Goal: Check status: Check status

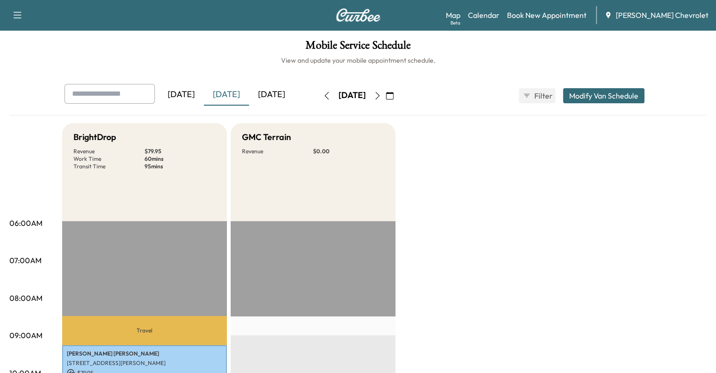
click at [228, 106] on div "[DATE] [DATE] [DATE]" at bounding box center [182, 96] width 235 height 24
click at [249, 98] on div "[DATE]" at bounding box center [271, 95] width 45 height 22
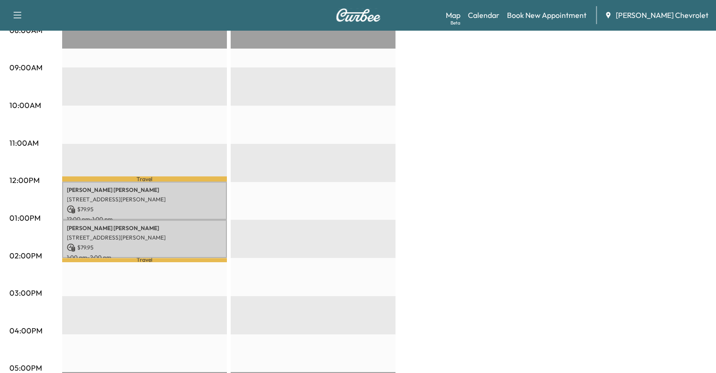
scroll to position [260, 0]
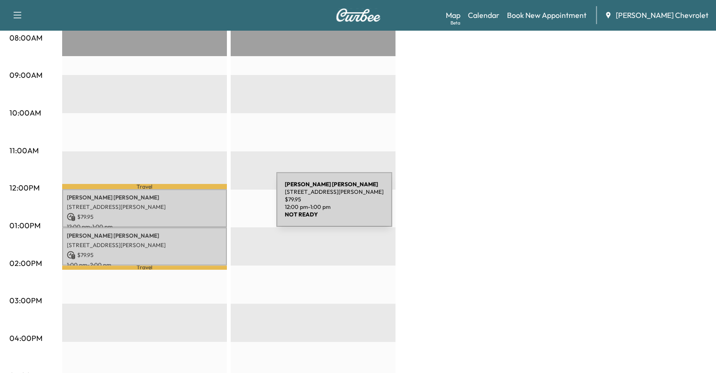
click at [206, 205] on p "[STREET_ADDRESS][PERSON_NAME]" at bounding box center [144, 207] width 155 height 8
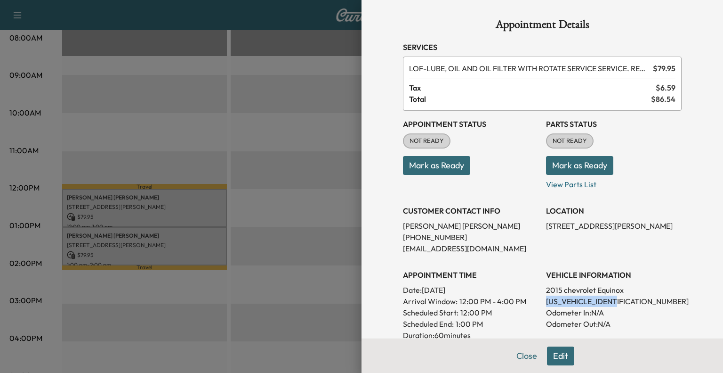
drag, startPoint x: 538, startPoint y: 306, endPoint x: 624, endPoint y: 305, distance: 85.7
click at [624, 305] on div "Appointment Status NOT READY Mark as Ready Parts Status NOT READY Mark as Ready…" at bounding box center [542, 263] width 279 height 305
copy p "[US_VEHICLE_IDENTIFICATION_NUMBER]"
click at [202, 138] on div at bounding box center [361, 186] width 723 height 373
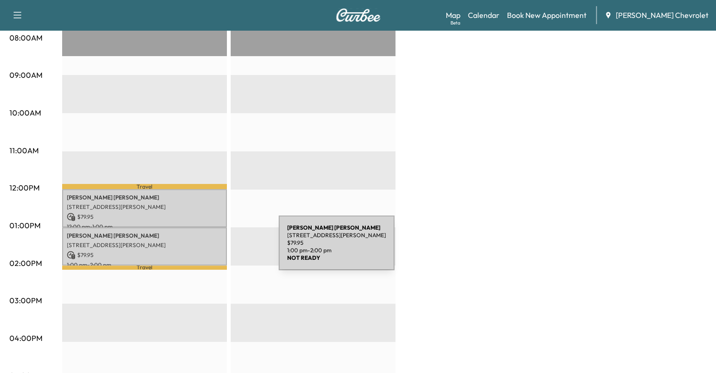
click at [208, 251] on p "$ 79.95" at bounding box center [144, 255] width 155 height 8
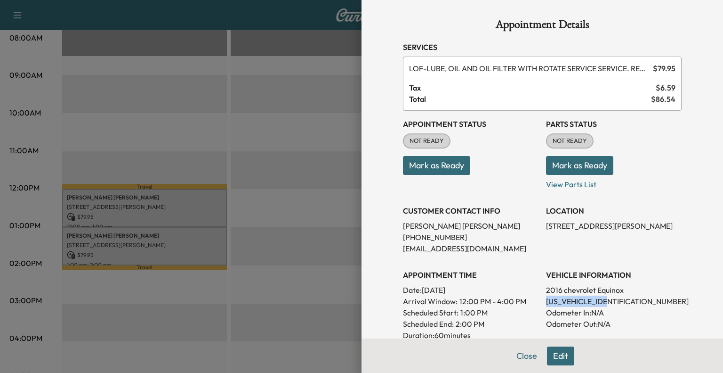
drag, startPoint x: 537, startPoint y: 303, endPoint x: 608, endPoint y: 303, distance: 71.1
click at [608, 303] on div "Appointment Status NOT READY Mark as Ready Parts Status NOT READY Mark as Ready…" at bounding box center [542, 252] width 279 height 283
click at [527, 304] on p "Arrival Window: 12:00 PM - 4:00 PM" at bounding box center [471, 300] width 136 height 11
drag, startPoint x: 539, startPoint y: 300, endPoint x: 631, endPoint y: 301, distance: 91.4
click at [631, 301] on p "[US_VEHICLE_IDENTIFICATION_NUMBER]" at bounding box center [614, 300] width 136 height 11
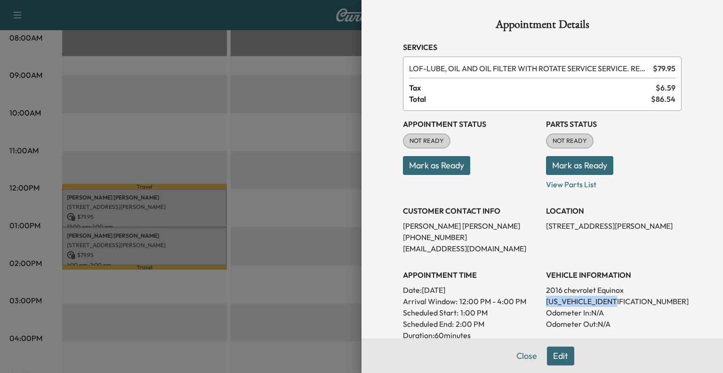
copy p "[US_VEHICLE_IDENTIFICATION_NUMBER]"
click at [521, 352] on button "Close" at bounding box center [527, 355] width 33 height 19
